Goal: Task Accomplishment & Management: Manage account settings

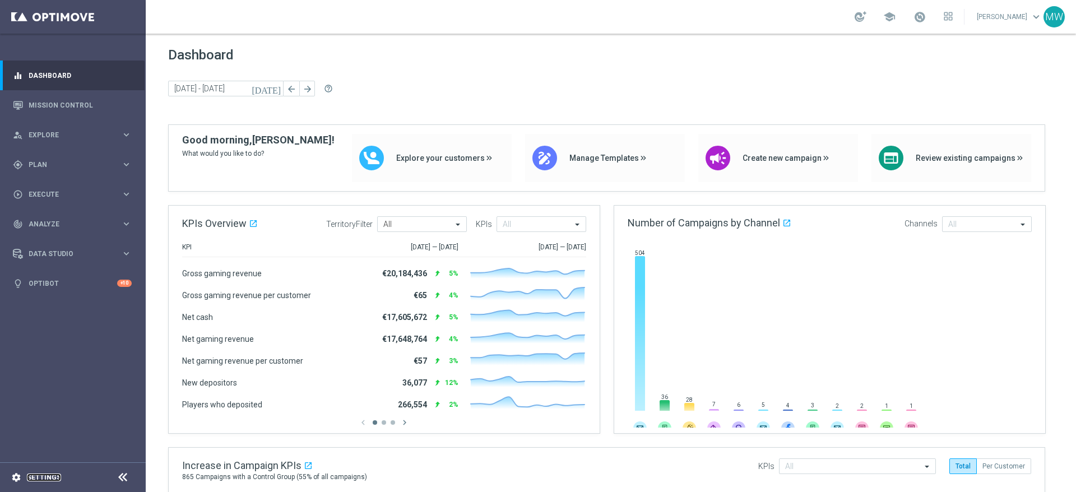
click at [42, 478] on link "Settings" at bounding box center [44, 477] width 34 height 7
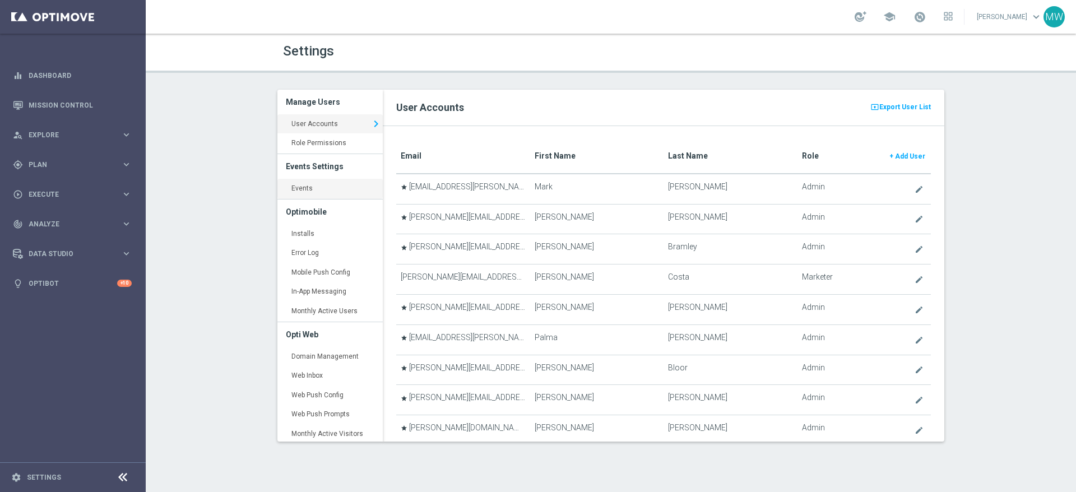
click at [318, 187] on link "Events keyboard_arrow_right" at bounding box center [329, 189] width 105 height 20
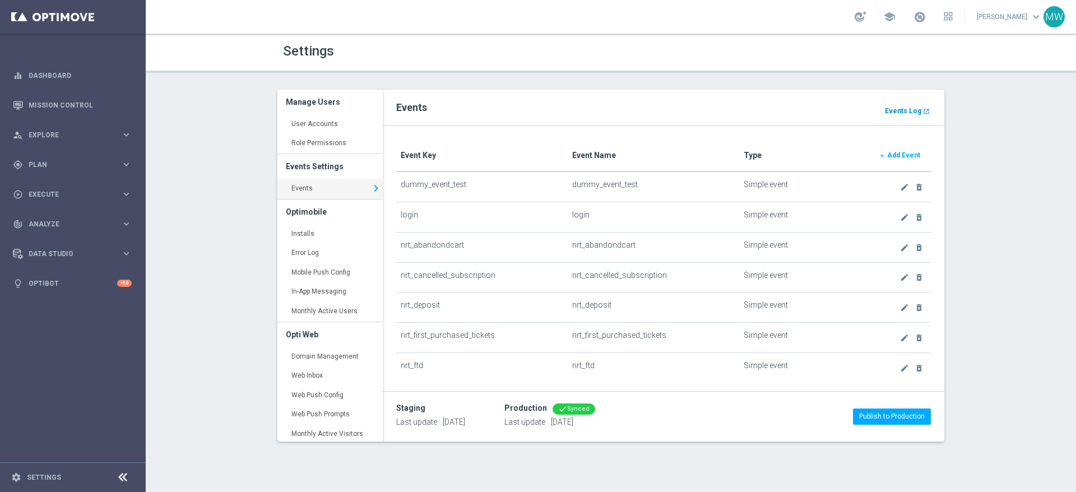
click at [909, 108] on b "Events Log" at bounding box center [903, 111] width 36 height 8
click at [72, 155] on div "gps_fixed Plan keyboard_arrow_right" at bounding box center [72, 165] width 145 height 30
click at [76, 268] on link "Realtime Triggers" at bounding box center [72, 271] width 87 height 9
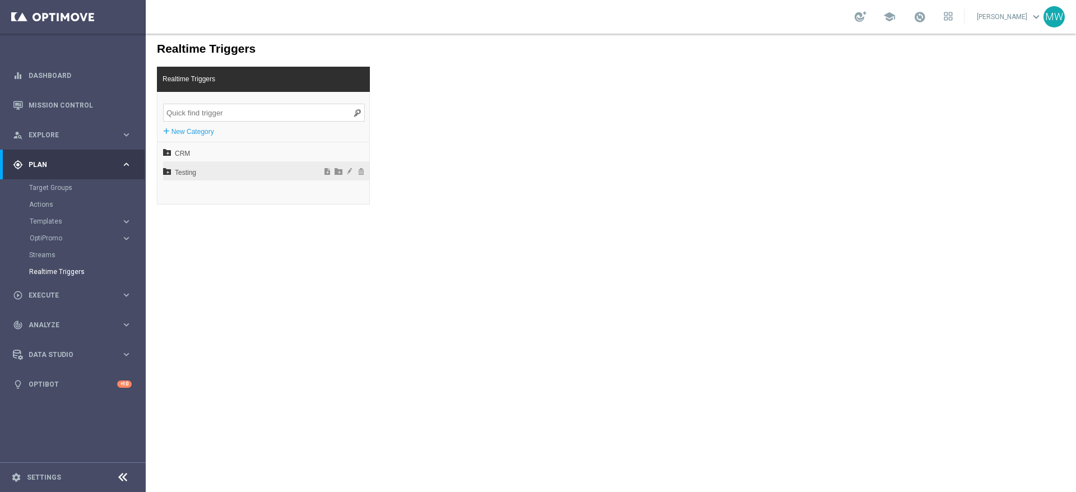
click at [185, 170] on span "Testing" at bounding box center [237, 172] width 124 height 19
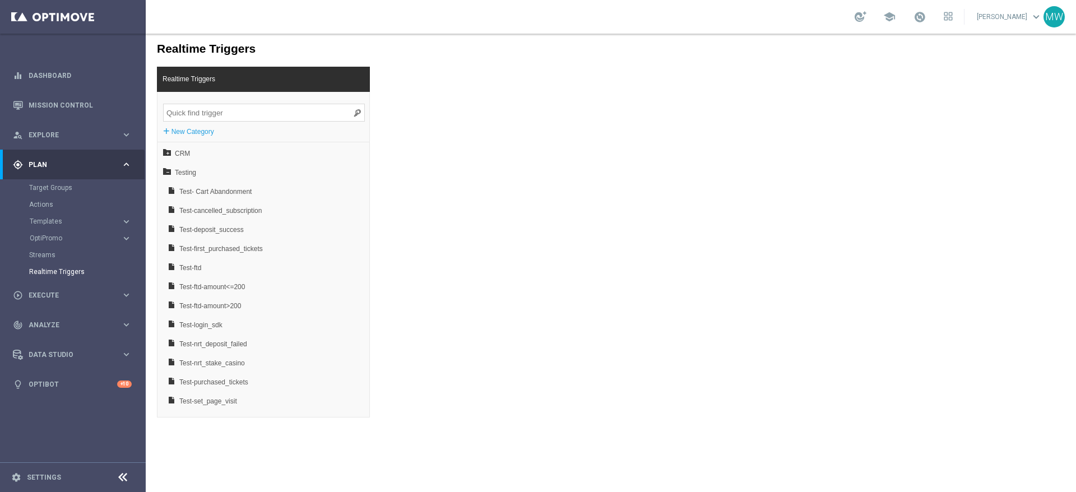
scroll to position [36, 0]
click at [192, 292] on span "Test-login_sdk" at bounding box center [239, 289] width 121 height 19
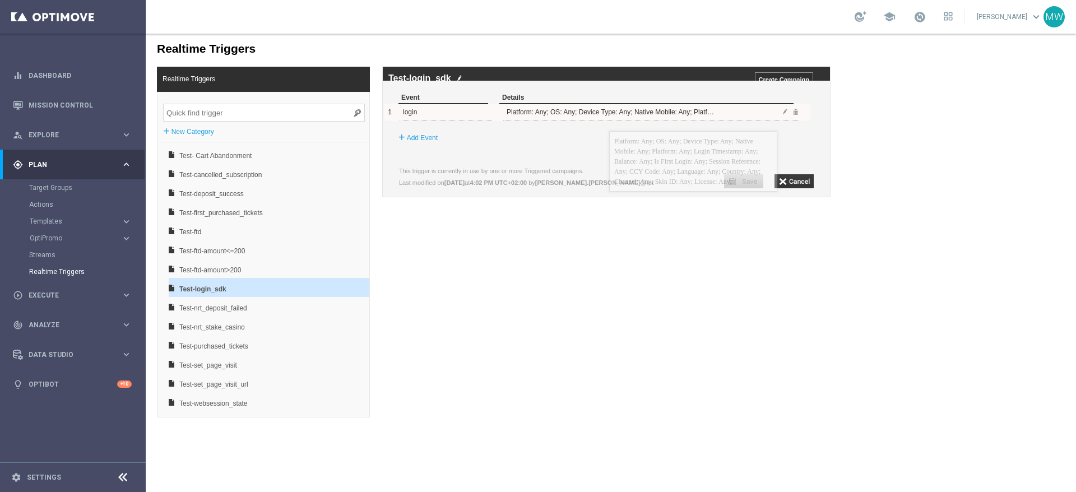
click at [609, 121] on div "Platform: Any; OS: Any; Device Type: Any; Native Mobile: Any; Platform: Any; Lo…" at bounding box center [611, 112] width 214 height 17
click at [784, 115] on span at bounding box center [785, 111] width 7 height 7
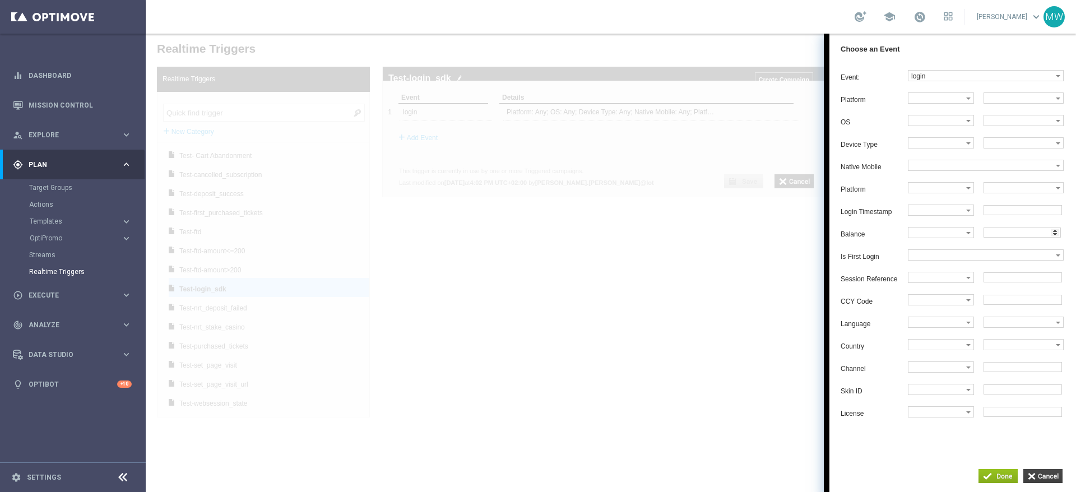
click at [1049, 478] on input "button" at bounding box center [1043, 476] width 39 height 14
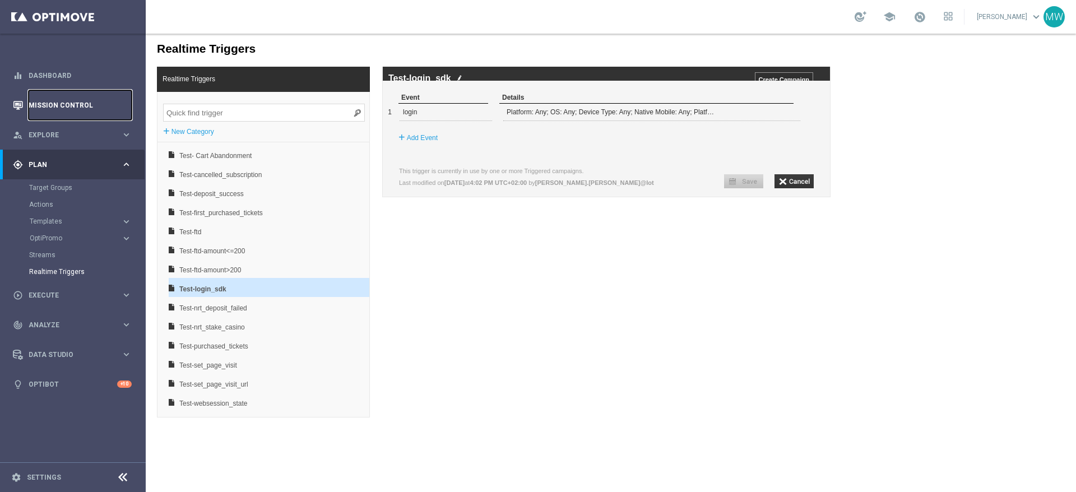
click at [53, 100] on link "Mission Control" at bounding box center [80, 105] width 103 height 30
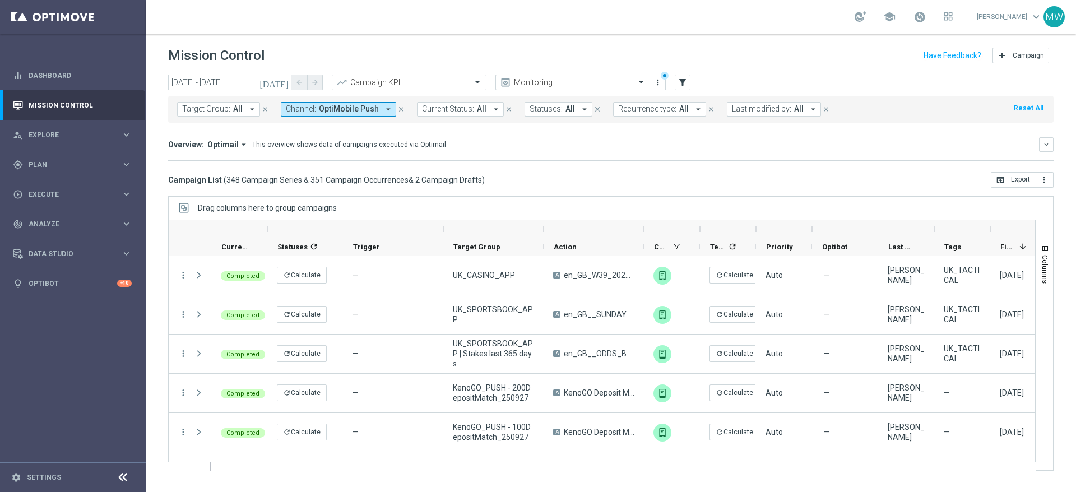
click at [365, 112] on span "OptiMobile Push" at bounding box center [349, 109] width 60 height 10
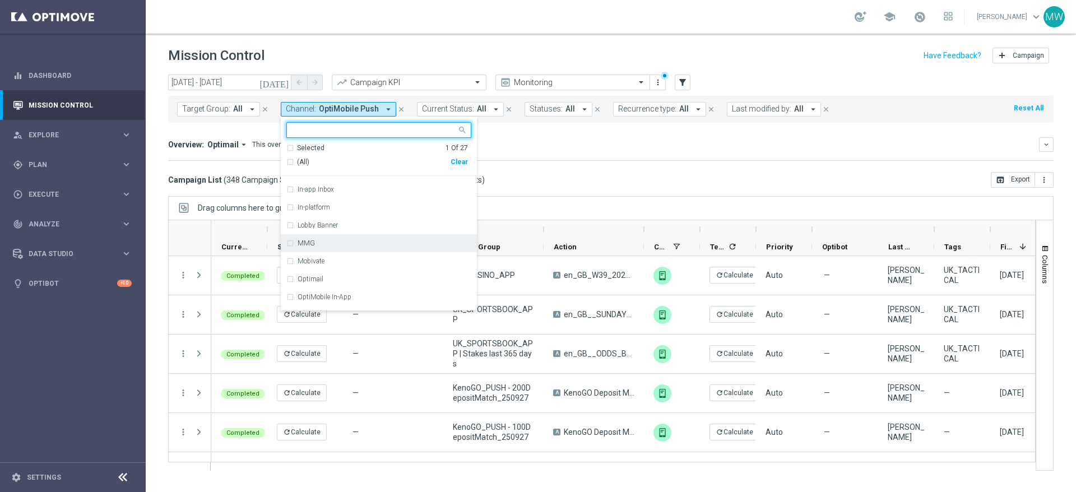
scroll to position [131, 0]
drag, startPoint x: 289, startPoint y: 305, endPoint x: 298, endPoint y: 304, distance: 8.6
click at [289, 305] on div "OptiMobile Push" at bounding box center [378, 306] width 185 height 18
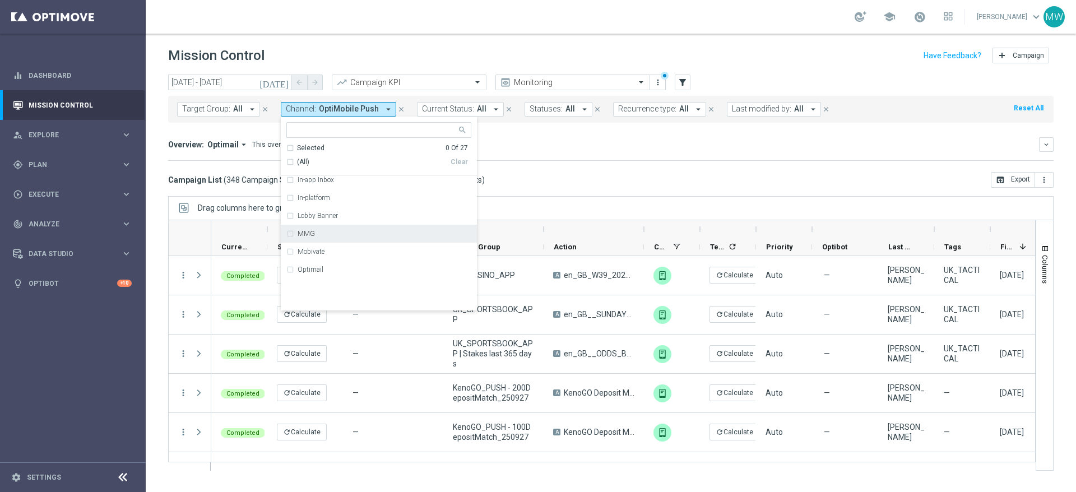
scroll to position [0, 0]
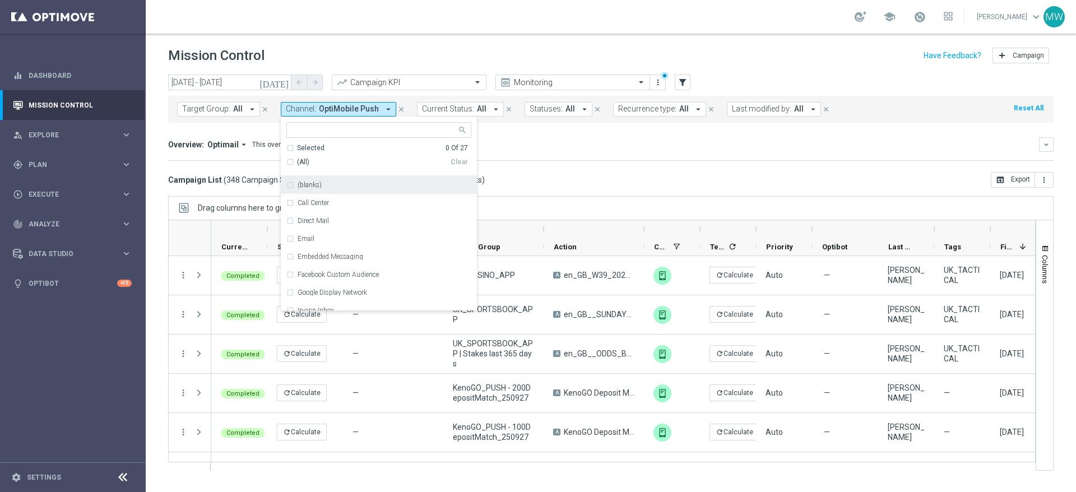
click at [288, 162] on div "(All)" at bounding box center [368, 163] width 164 height 10
click at [573, 172] on div "Campaign List ( 348 Campaign Series & 351 Campaign Occurrences & 2 Campaign Dra…" at bounding box center [611, 180] width 886 height 16
click at [224, 111] on span "Target Group:" at bounding box center [206, 109] width 48 height 10
click at [509, 159] on div "Overview: Optimail arrow_drop_down This overview shows data of campaigns execut…" at bounding box center [611, 149] width 886 height 24
click at [507, 179] on div "Campaign List ( 348 Campaign Series & 351 Campaign Occurrences & 2 Campaign Dra…" at bounding box center [611, 180] width 886 height 16
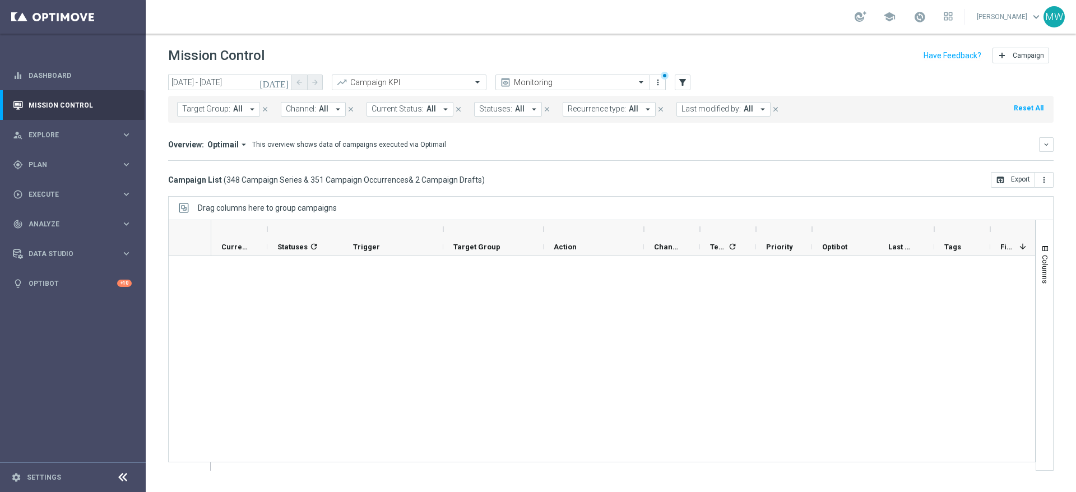
click at [242, 110] on button "Target Group: All arrow_drop_down" at bounding box center [218, 109] width 83 height 15
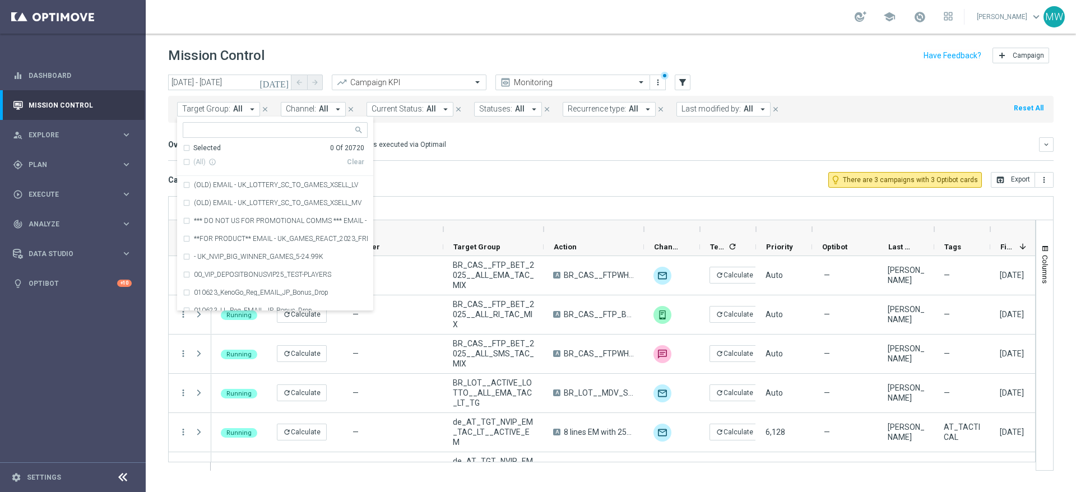
click at [249, 109] on icon "arrow_drop_down" at bounding box center [252, 109] width 10 height 10
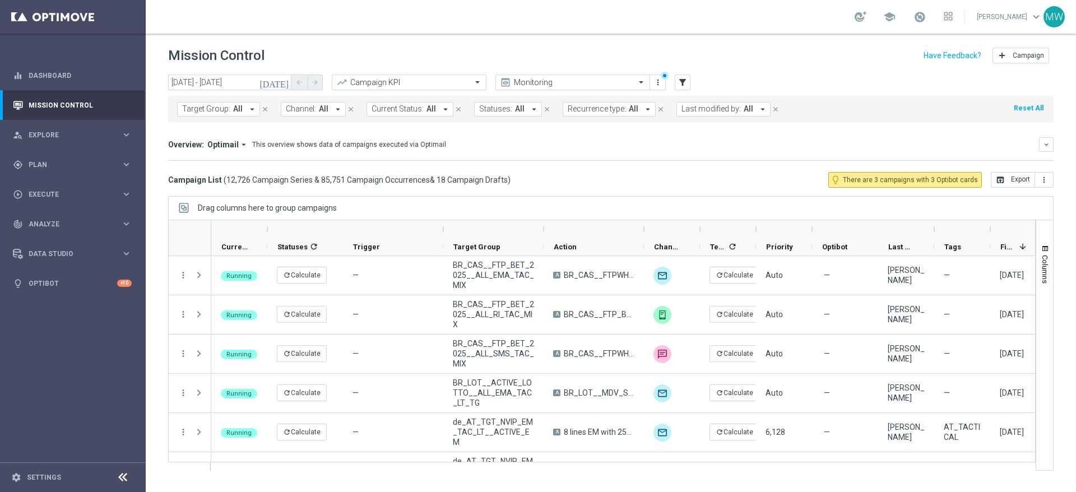
click at [286, 84] on icon "today" at bounding box center [275, 82] width 30 height 10
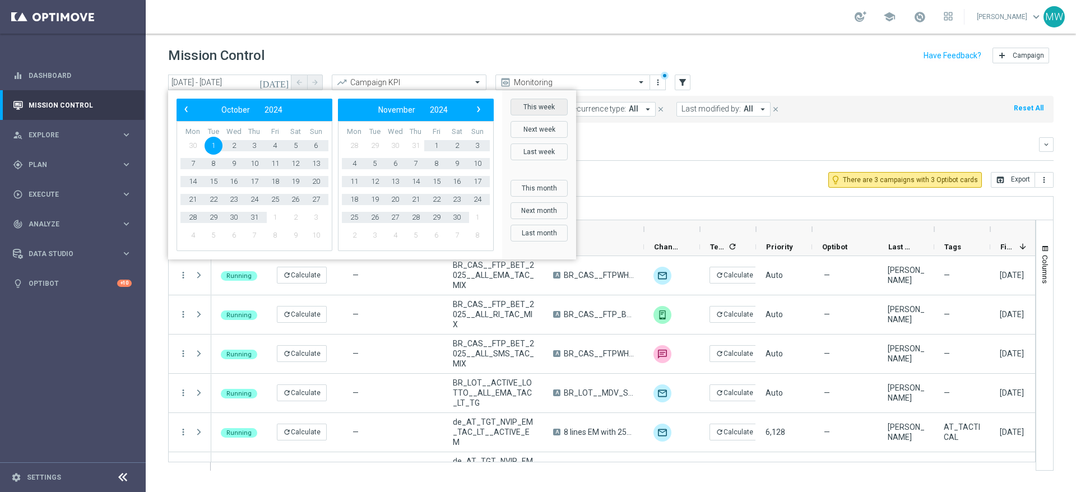
click at [539, 109] on button "This week" at bounding box center [539, 107] width 57 height 17
type input "29 Sep 2025 - 05 Oct 2025"
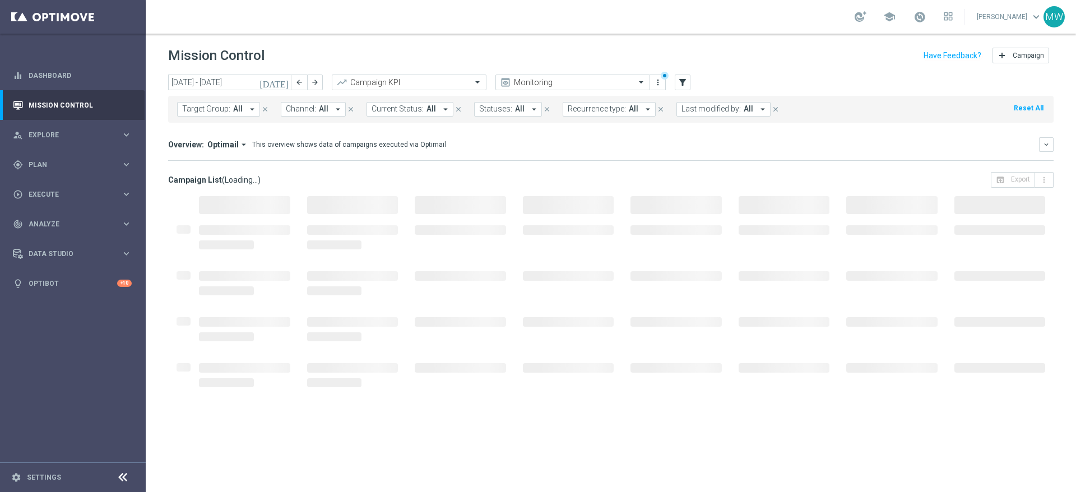
click at [252, 109] on icon "arrow_drop_down" at bounding box center [252, 109] width 10 height 10
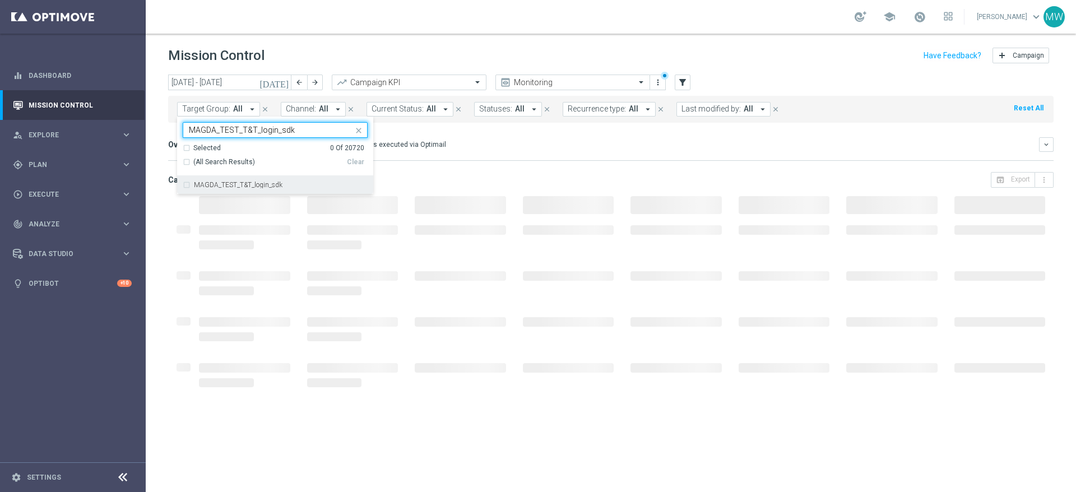
click at [188, 184] on div "MAGDA_TEST_T&T_login_sdk" at bounding box center [275, 185] width 185 height 18
type input "MAGDA_TEST_T&T_login_sdk"
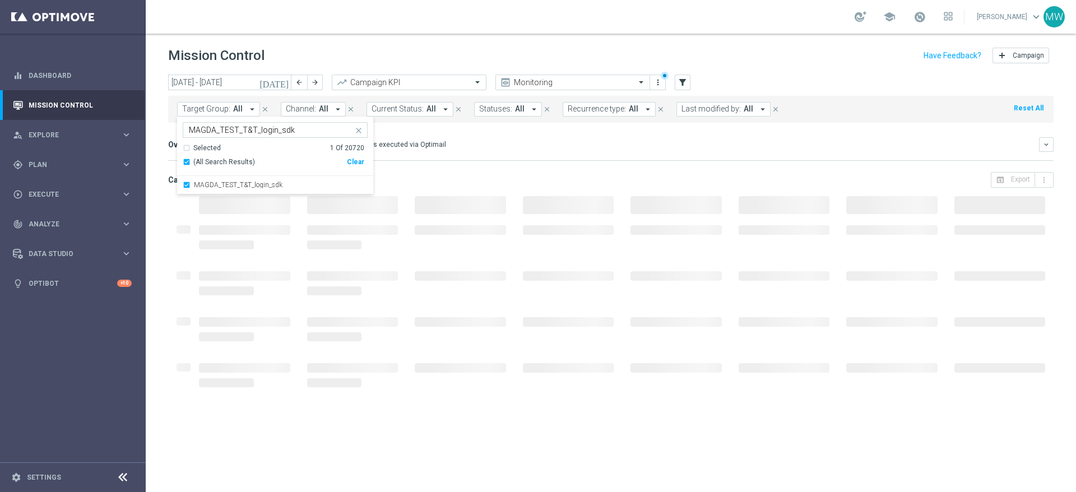
click at [513, 147] on div "Overview: Optimail arrow_drop_down This overview shows data of campaigns execut…" at bounding box center [603, 145] width 871 height 10
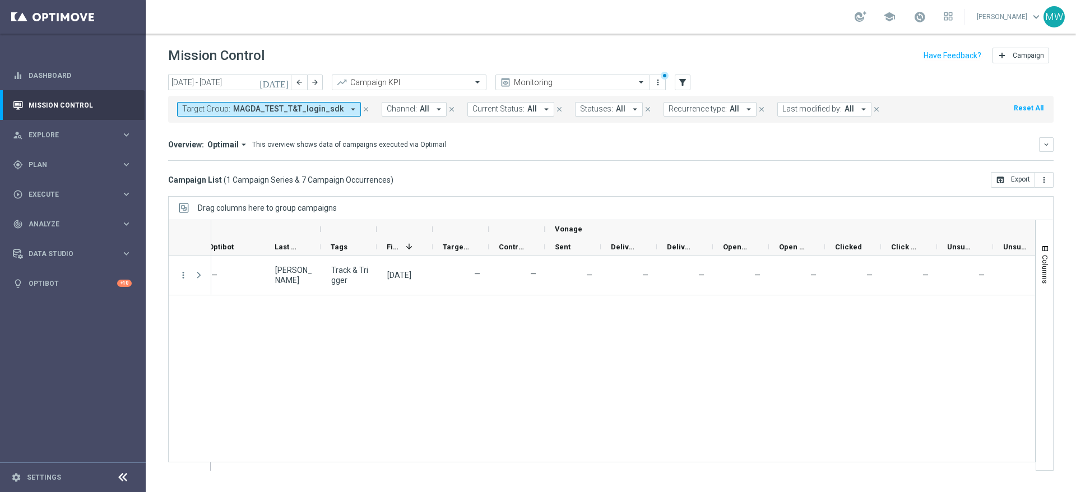
scroll to position [0, 627]
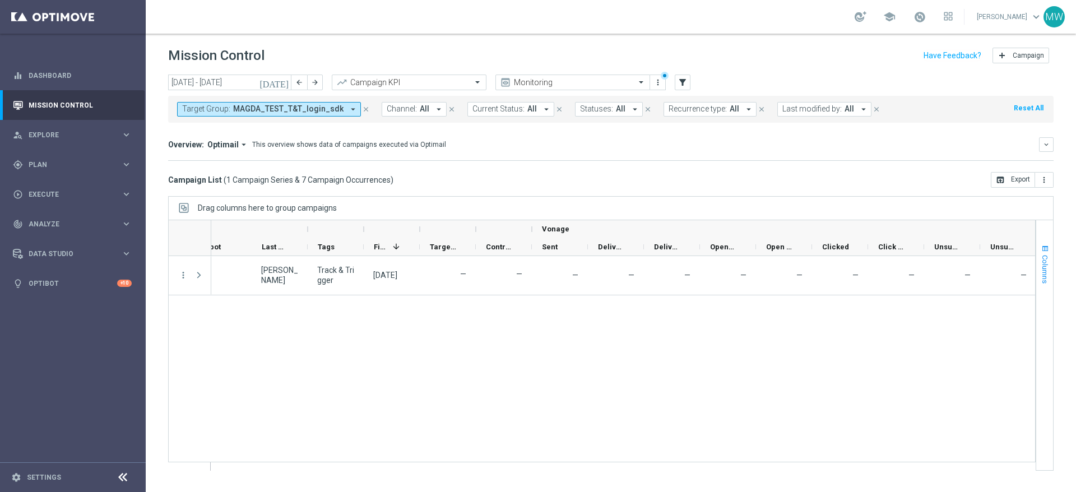
click at [1051, 260] on button "Columns" at bounding box center [1044, 264] width 17 height 61
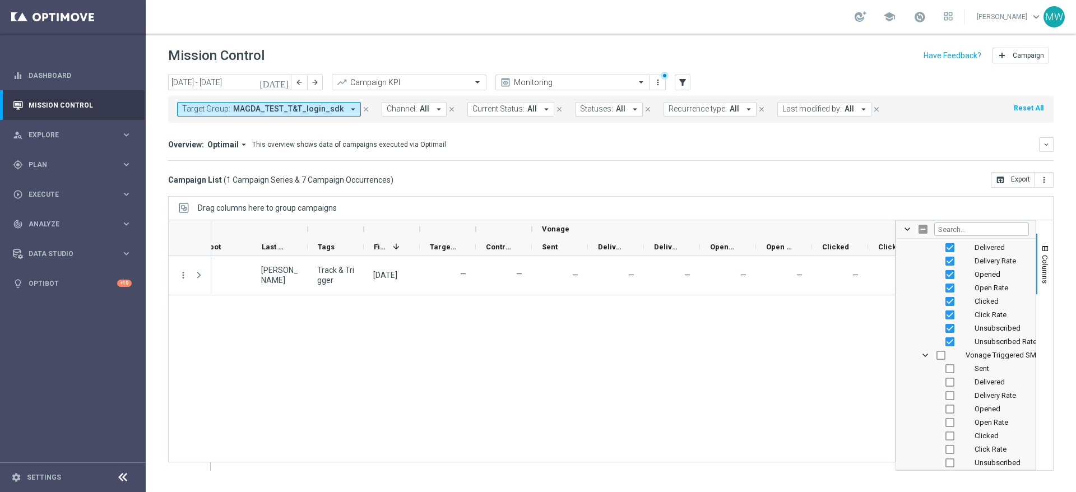
scroll to position [2104, 0]
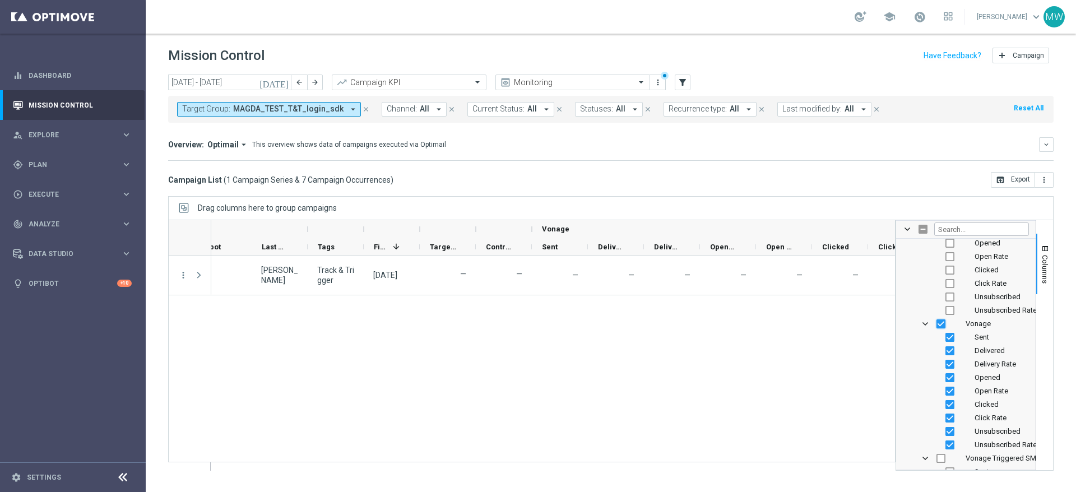
click at [942, 322] on input "Press SPACE to toggle visibility (visible)" at bounding box center [941, 324] width 9 height 9
checkbox input "false"
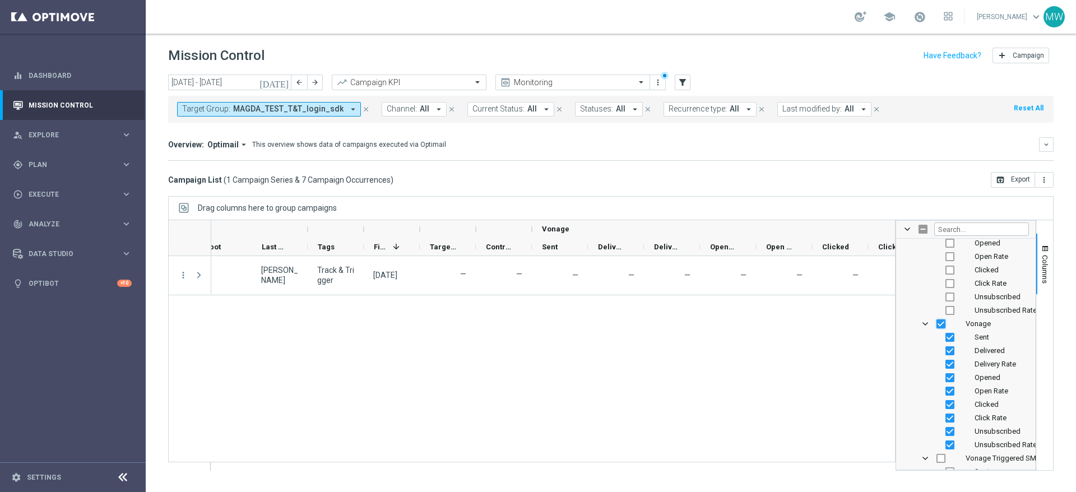
checkbox input "false"
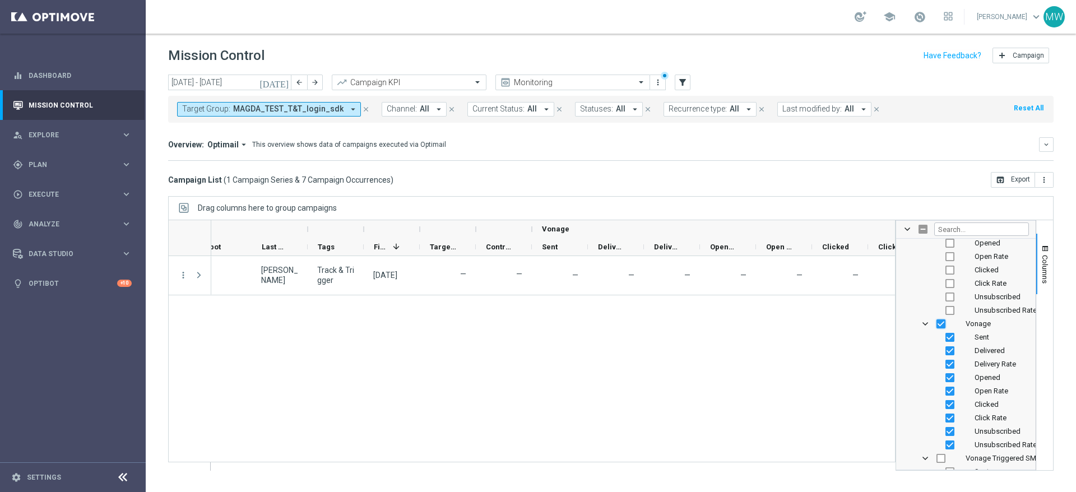
checkbox input "false"
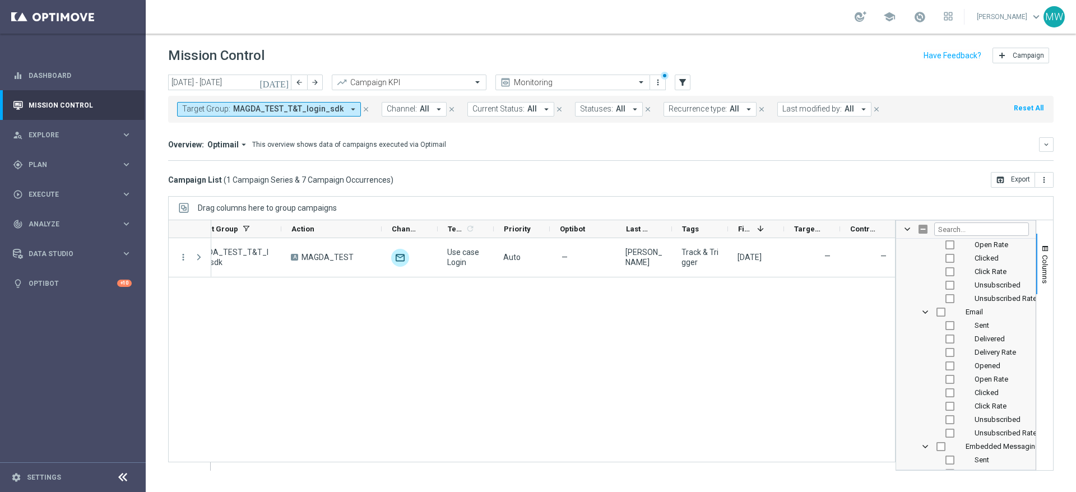
scroll to position [770, 0]
click at [938, 297] on input "Press SPACE to toggle visibility (hidden)" at bounding box center [941, 299] width 9 height 9
checkbox input "true"
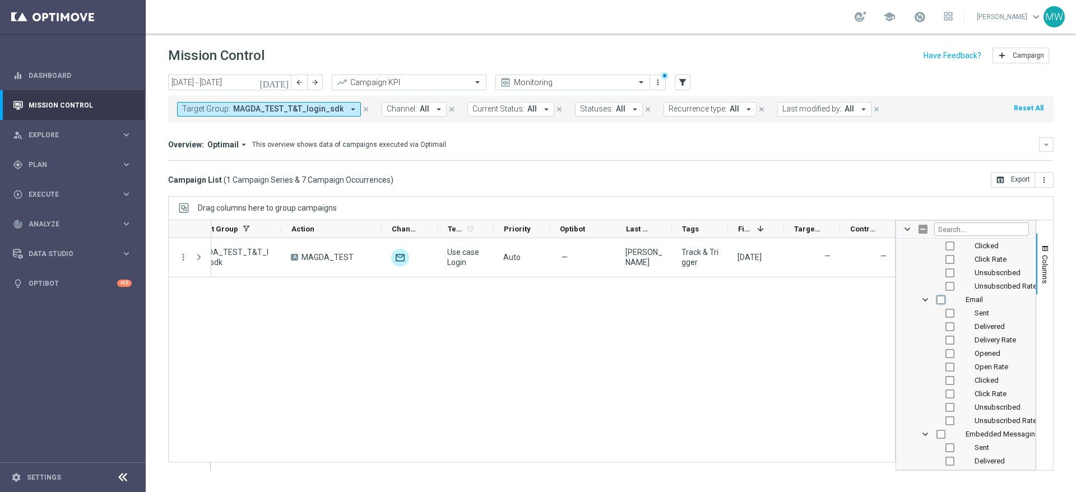
checkbox input "true"
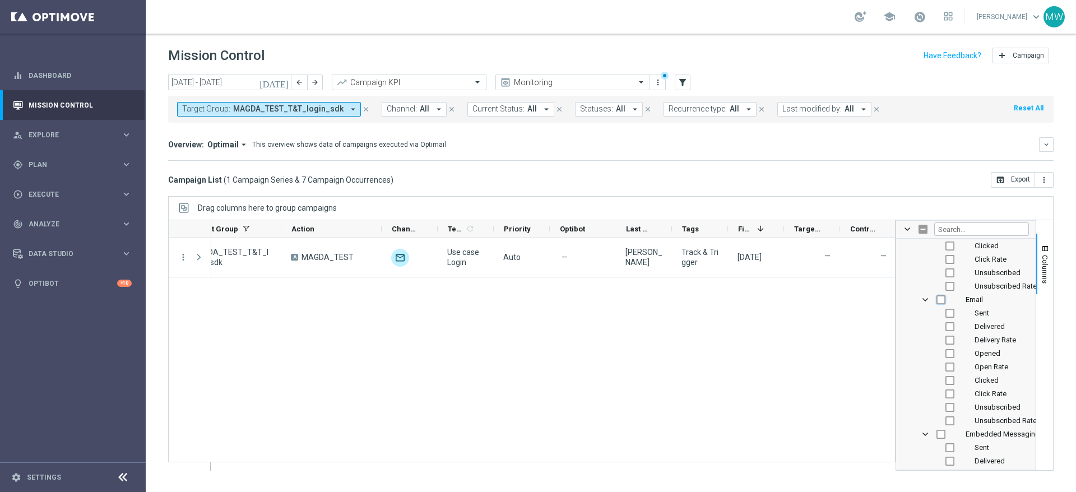
checkbox input "true"
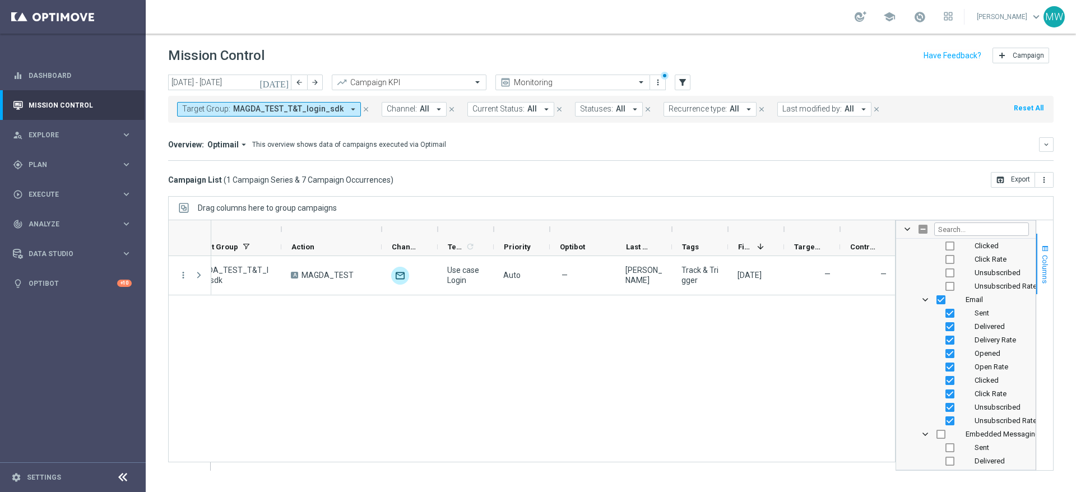
click at [1046, 258] on span "Columns" at bounding box center [1045, 269] width 9 height 29
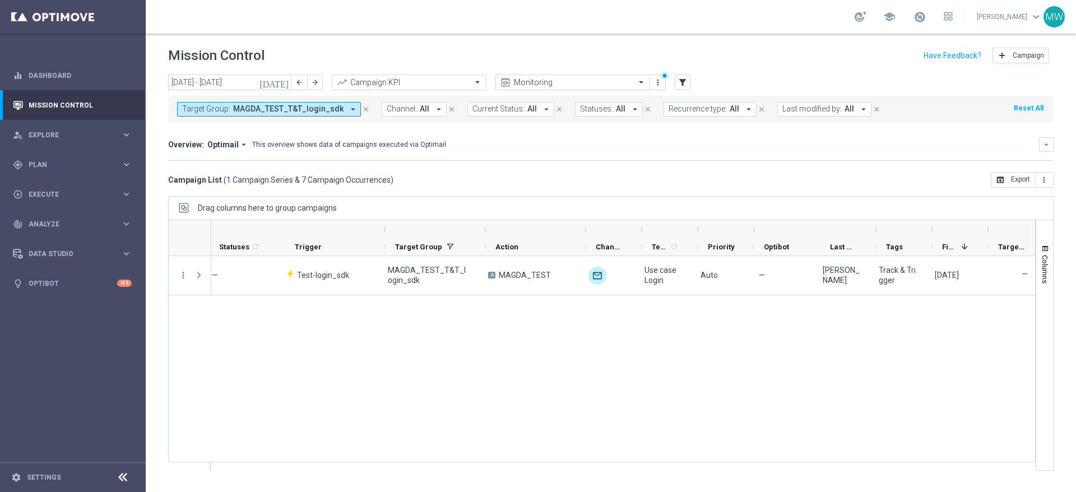
scroll to position [0, 0]
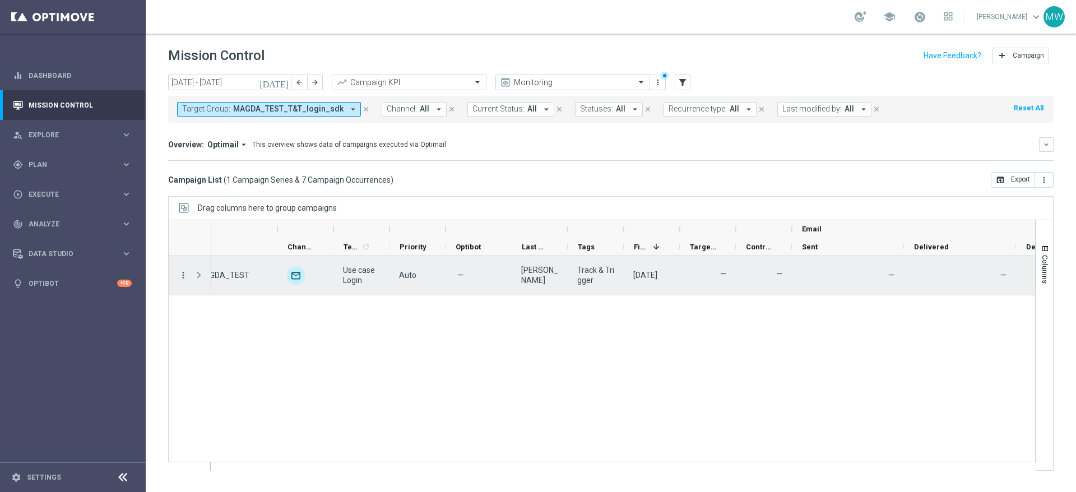
click at [179, 272] on icon "more_vert" at bounding box center [183, 275] width 10 height 10
click at [390, 332] on div "Use case Login Auto — Magdalena Zazula Track & Trigger 29 Sep 2025, Monday — — …" at bounding box center [623, 363] width 824 height 214
click at [196, 273] on span "Press SPACE to select this row." at bounding box center [199, 275] width 10 height 9
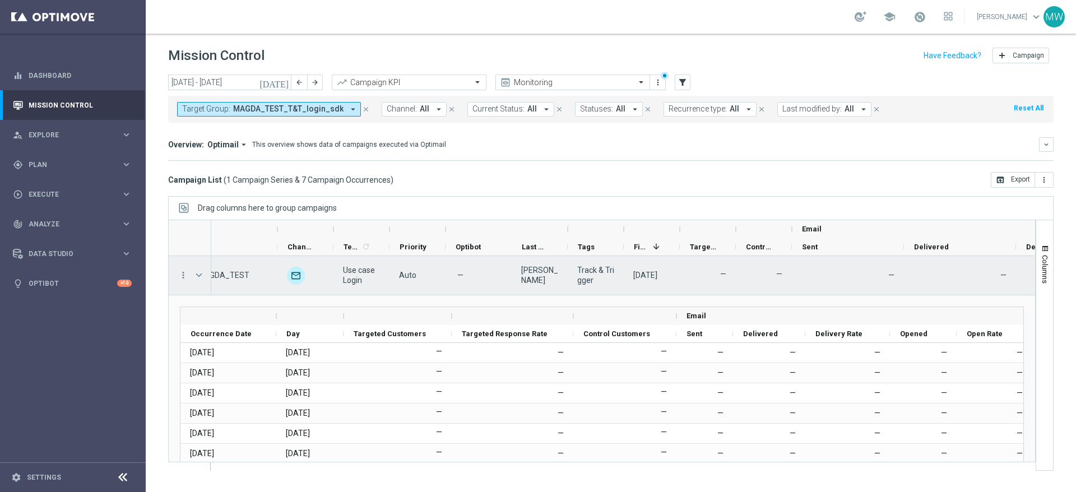
click at [196, 273] on span "Press SPACE to select this row." at bounding box center [199, 275] width 10 height 9
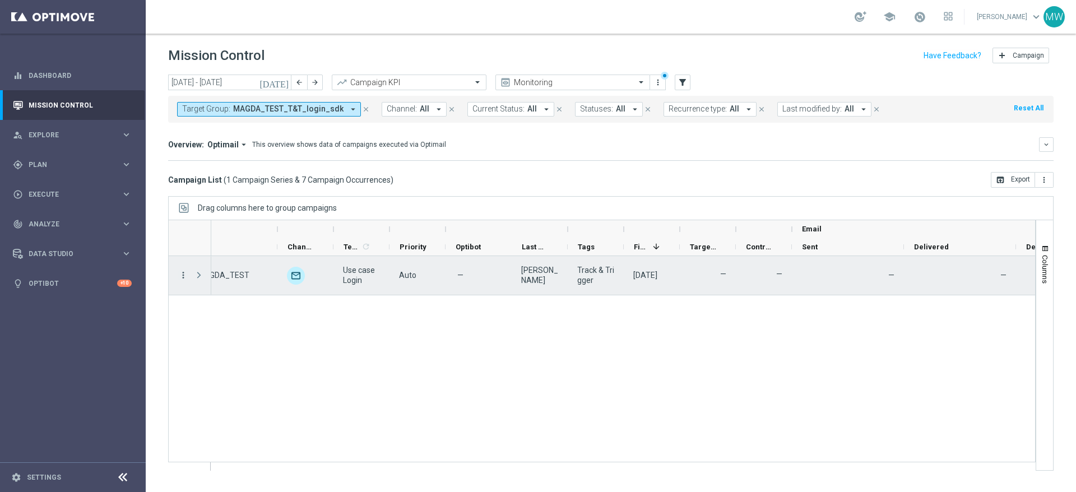
click at [184, 274] on icon "more_vert" at bounding box center [183, 275] width 10 height 10
click at [233, 283] on span "Campaign Details" at bounding box center [233, 283] width 57 height 8
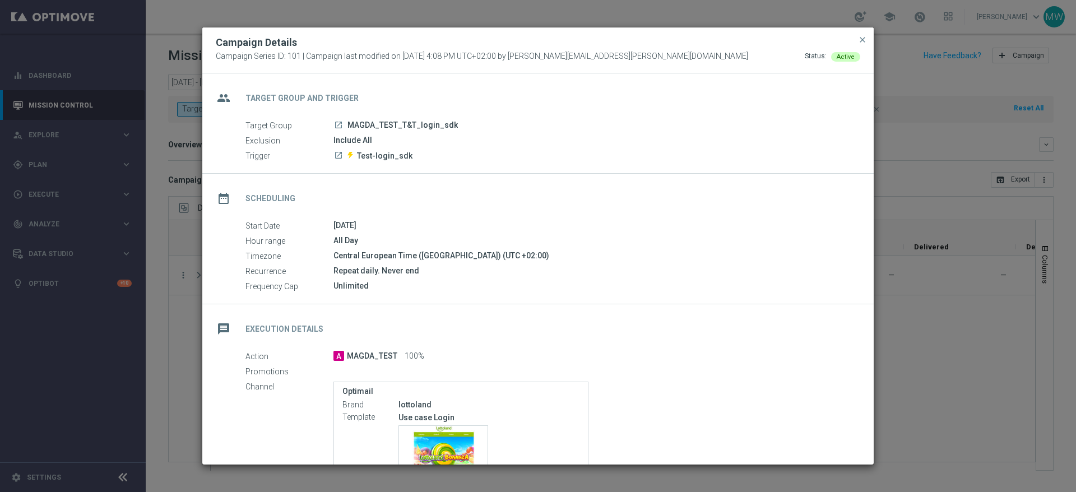
click at [338, 124] on icon "launch" at bounding box center [338, 125] width 9 height 9
click at [339, 126] on icon "launch" at bounding box center [338, 125] width 9 height 9
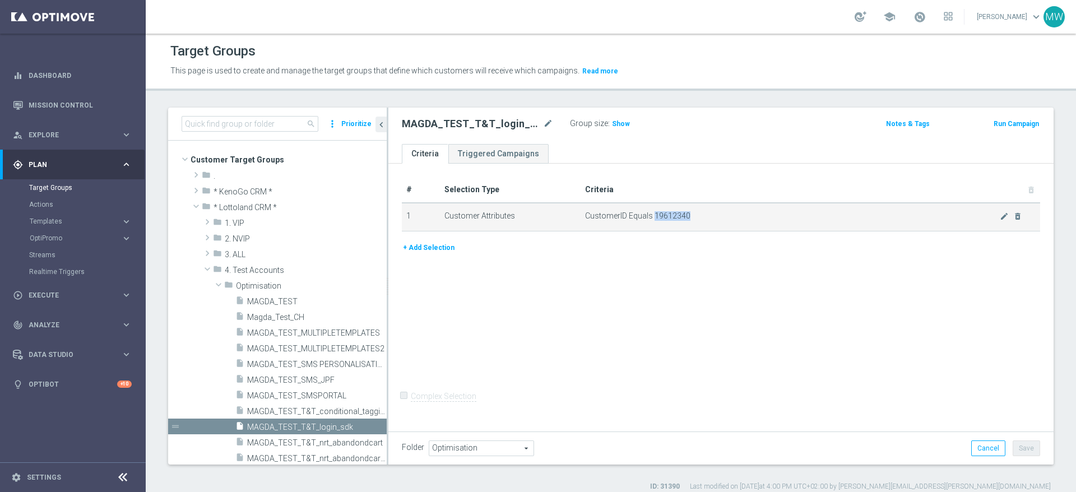
drag, startPoint x: 687, startPoint y: 215, endPoint x: 652, endPoint y: 218, distance: 34.9
click at [651, 216] on span "CustomerID Equals 19612340" at bounding box center [792, 216] width 415 height 10
copy span "19612340"
click at [47, 478] on link "Settings" at bounding box center [44, 477] width 34 height 7
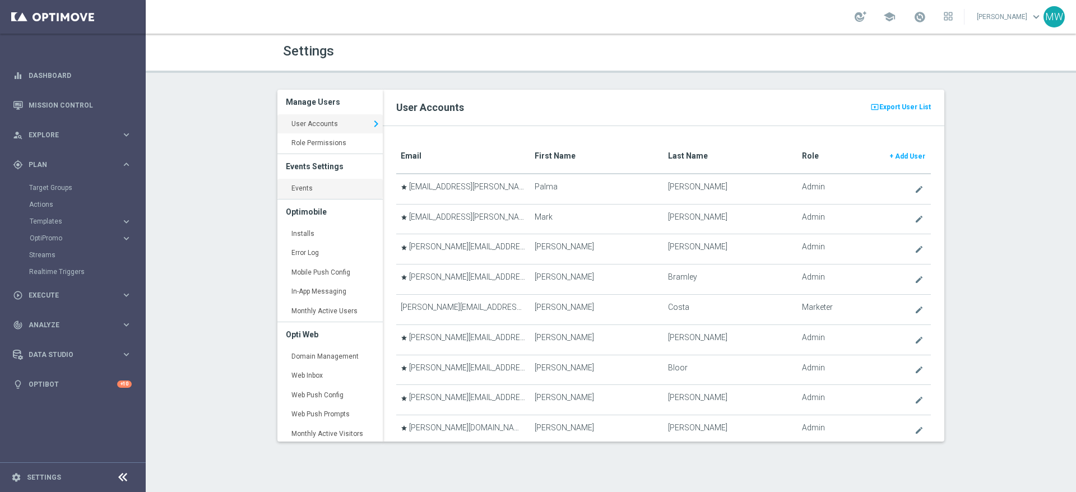
click at [318, 184] on link "Events keyboard_arrow_right" at bounding box center [329, 189] width 105 height 20
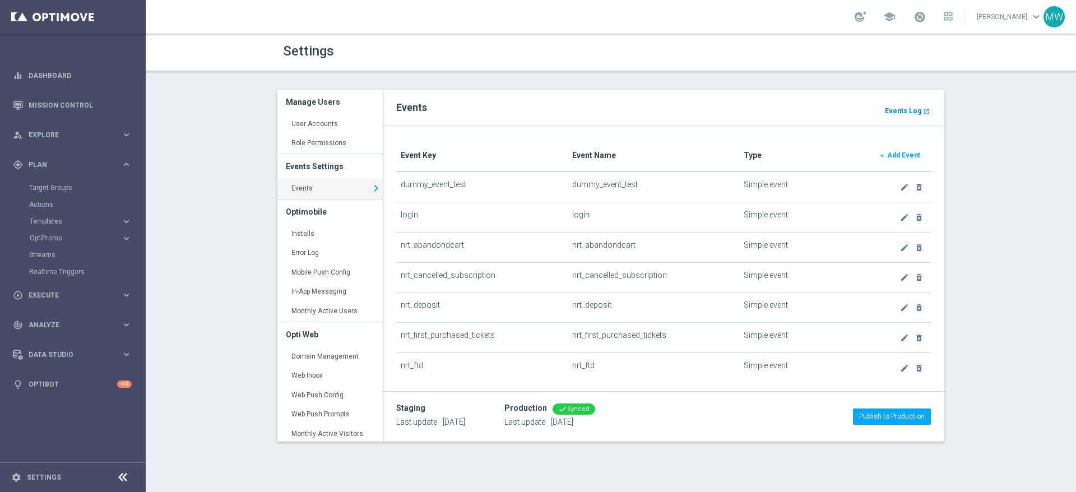
click at [901, 112] on b "Events Log" at bounding box center [903, 111] width 36 height 8
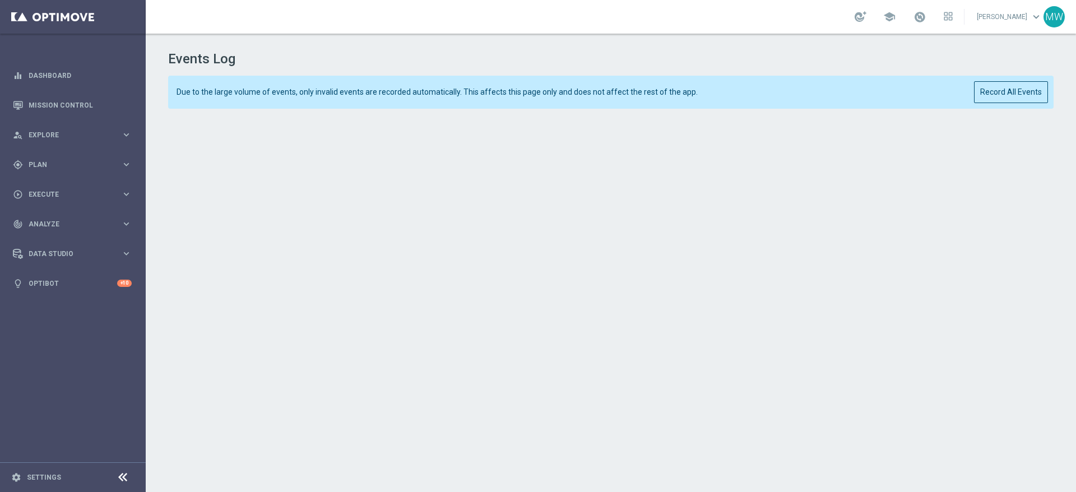
click at [160, 171] on div "Events Log Due to the large volume of events, only invalid events are recorded …" at bounding box center [611, 261] width 930 height 454
click at [158, 262] on div "Events Log Due to the large volume of events, only invalid events are recorded …" at bounding box center [611, 261] width 930 height 454
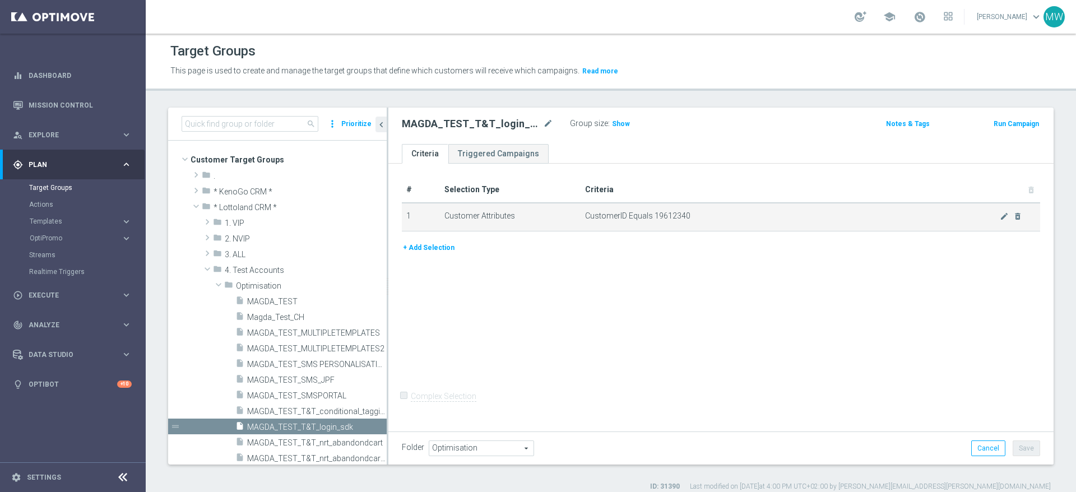
click at [674, 215] on span "CustomerID Equals 19612340" at bounding box center [792, 216] width 415 height 10
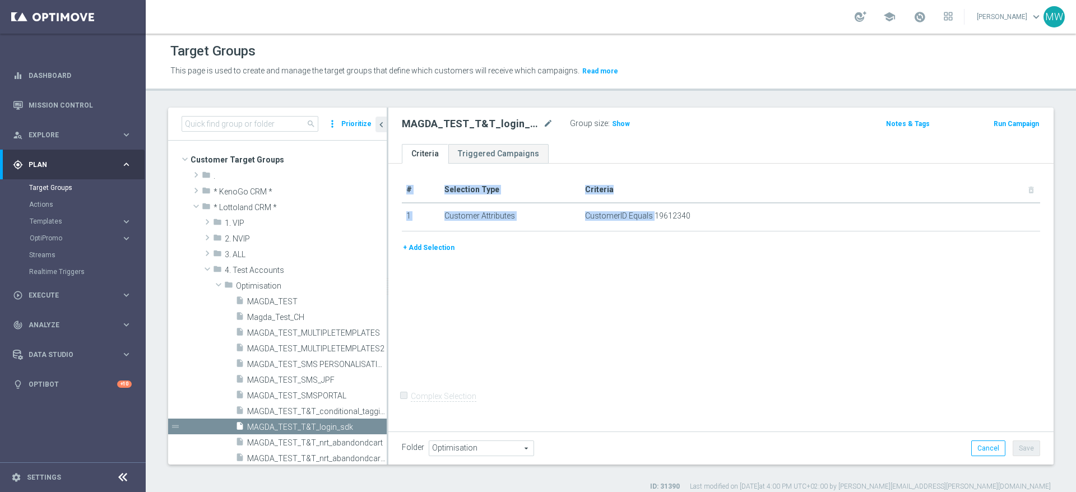
copy table "# Selection Type Criteria delete_forever 1 Customer Attributes CustomerID Equals"
